Goal: Find specific page/section: Find specific page/section

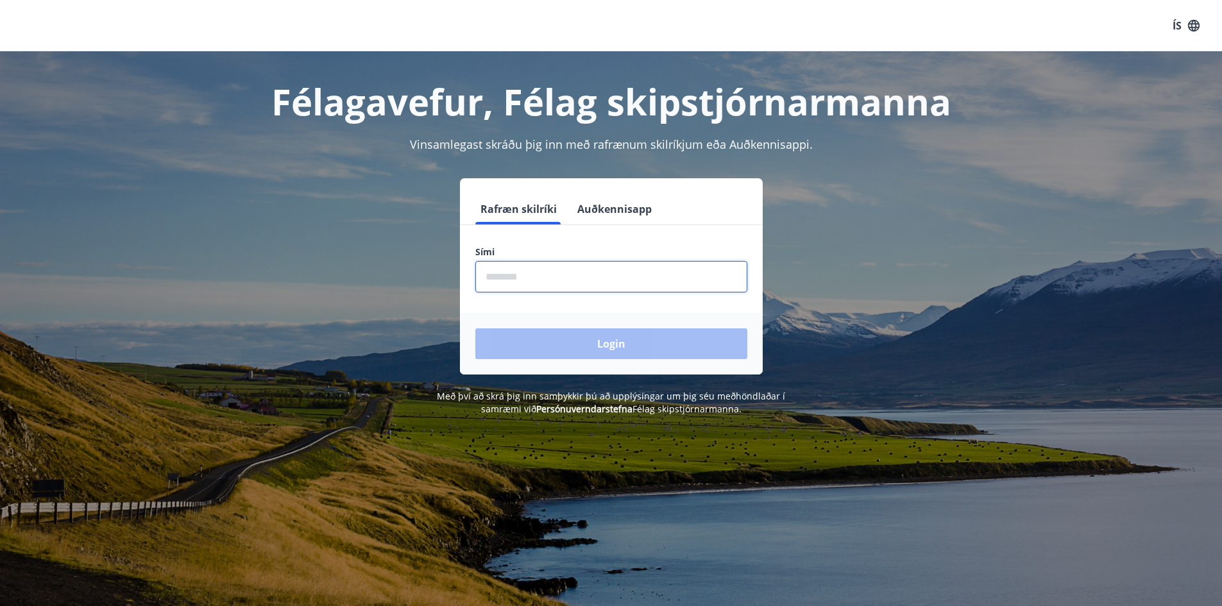
click at [538, 284] on input "phone" at bounding box center [611, 276] width 272 height 31
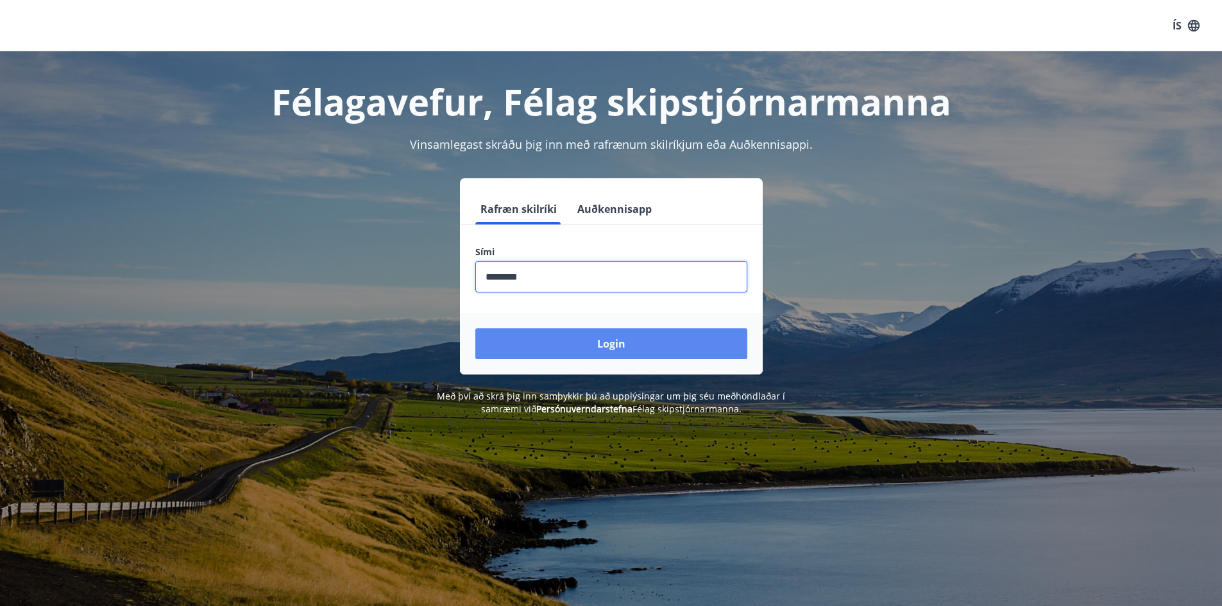
type input "********"
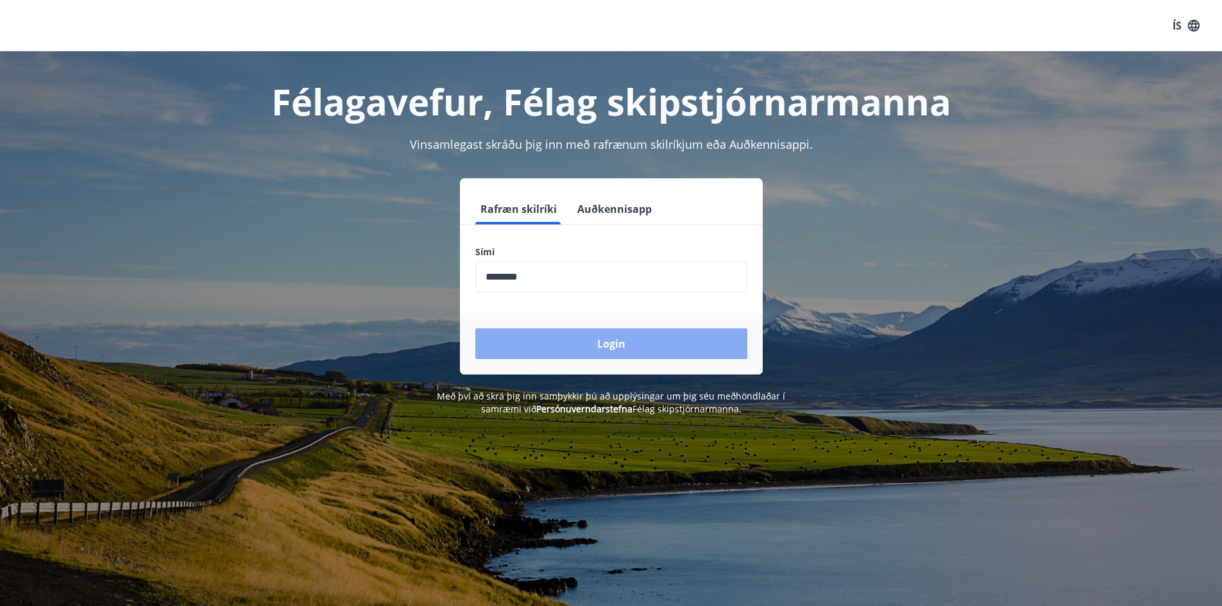
click at [608, 344] on button "Login" at bounding box center [611, 343] width 272 height 31
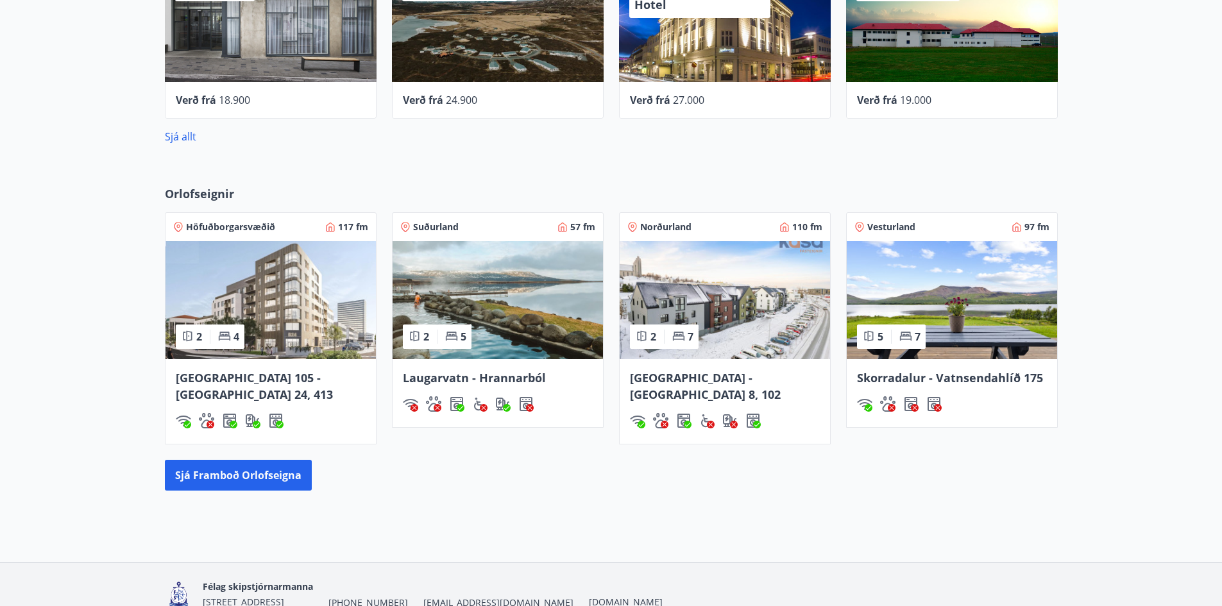
scroll to position [654, 0]
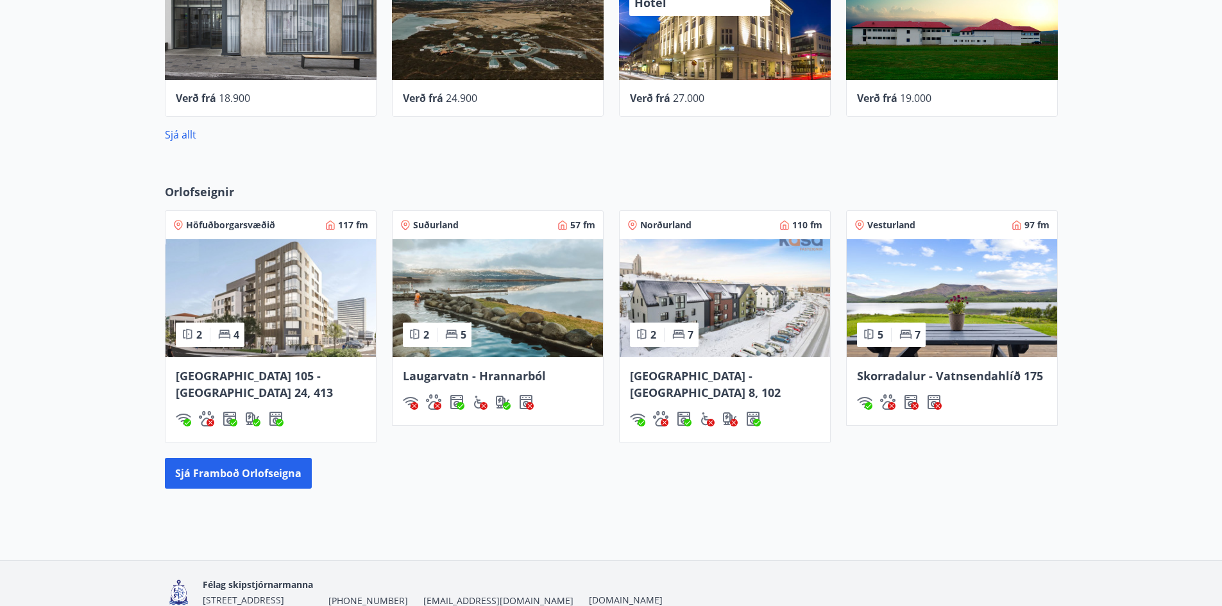
click at [718, 311] on img at bounding box center [725, 298] width 210 height 118
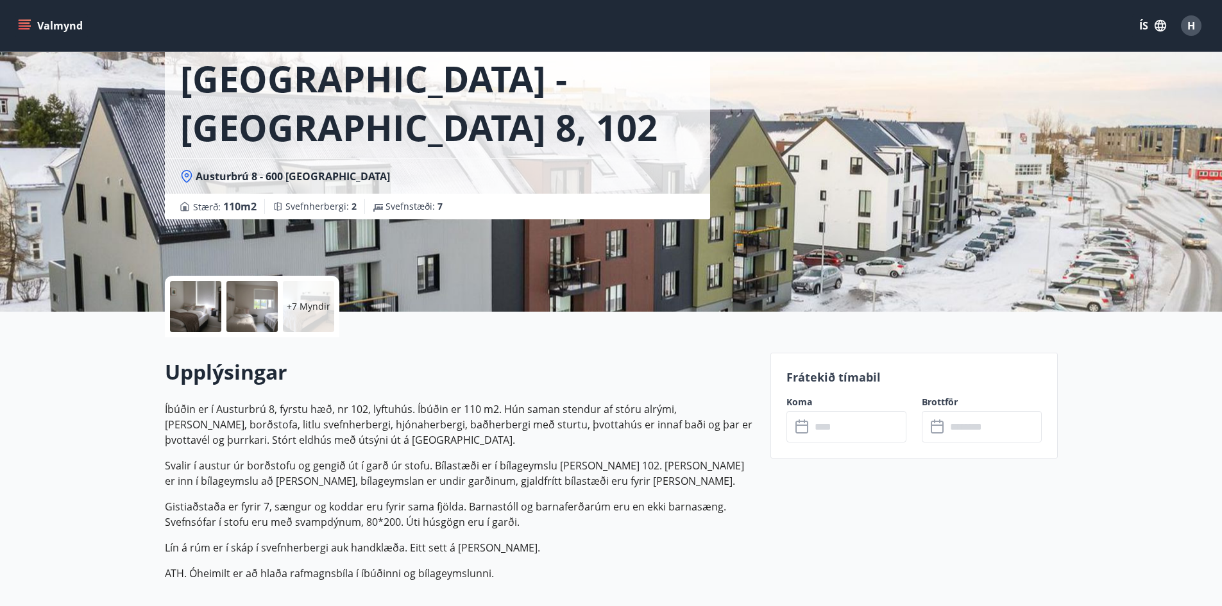
scroll to position [77, 0]
